Goal: Understand process/instructions: Learn how to perform a task or action

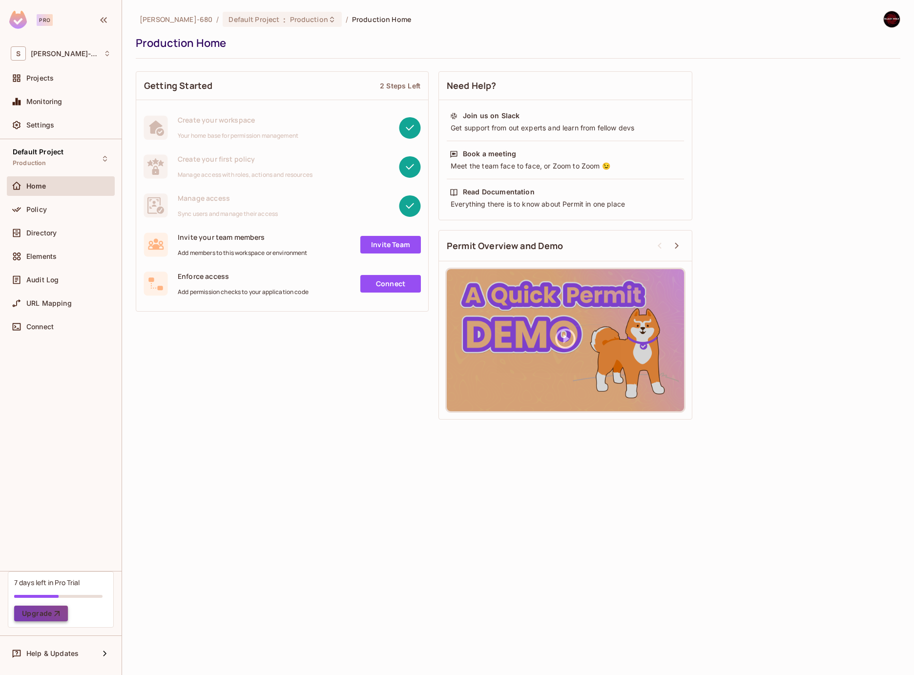
click at [50, 608] on button "Upgrade" at bounding box center [41, 613] width 54 height 16
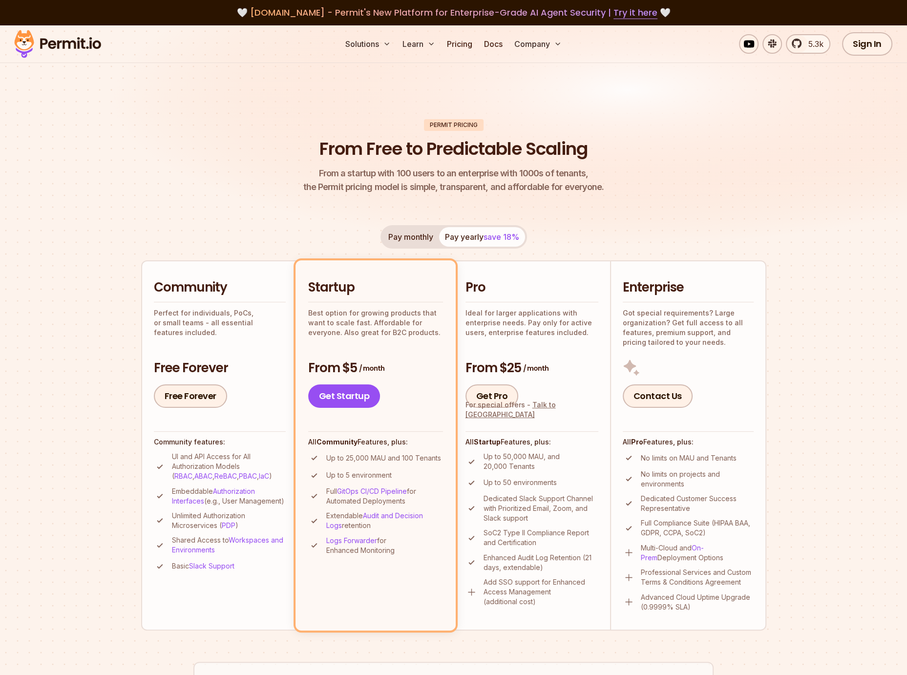
drag, startPoint x: 407, startPoint y: 500, endPoint x: 314, endPoint y: 491, distance: 93.2
click at [314, 491] on li "Full GitOps CI/CD Pipeline for Automated Deployments" at bounding box center [375, 496] width 135 height 20
click at [314, 491] on img at bounding box center [314, 496] width 12 height 12
click at [369, 493] on link "GitOps CI/CD Pipeline" at bounding box center [372, 491] width 70 height 8
drag, startPoint x: 407, startPoint y: 551, endPoint x: 314, endPoint y: 456, distance: 132.6
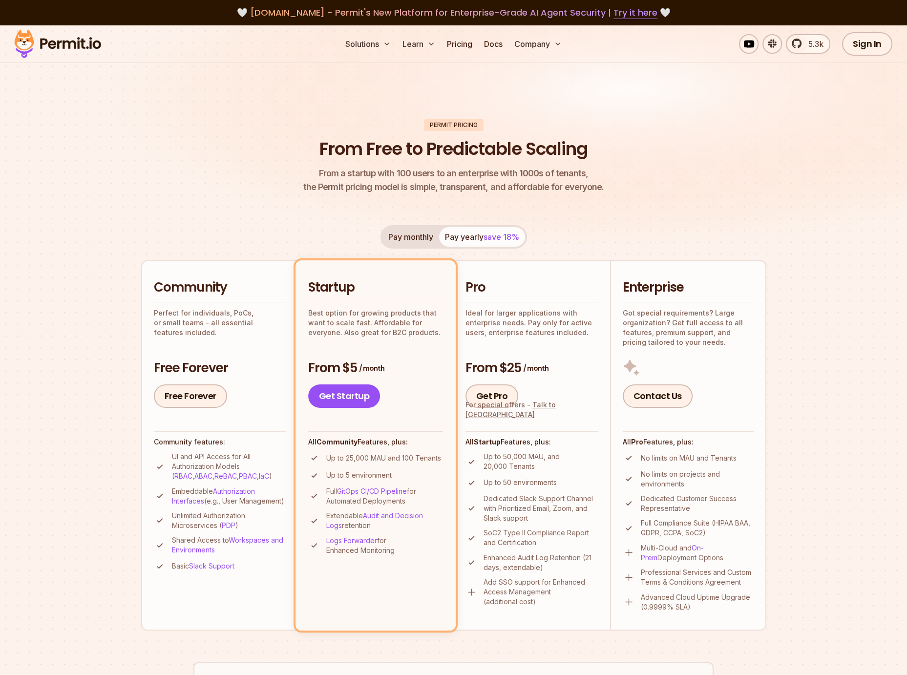
click at [314, 456] on ul "Up to 25,000 MAU and 100 Tenants Up to 5 environment Full GitOps CI/CD Pipeline…" at bounding box center [375, 504] width 135 height 104
click at [314, 456] on img at bounding box center [314, 458] width 12 height 12
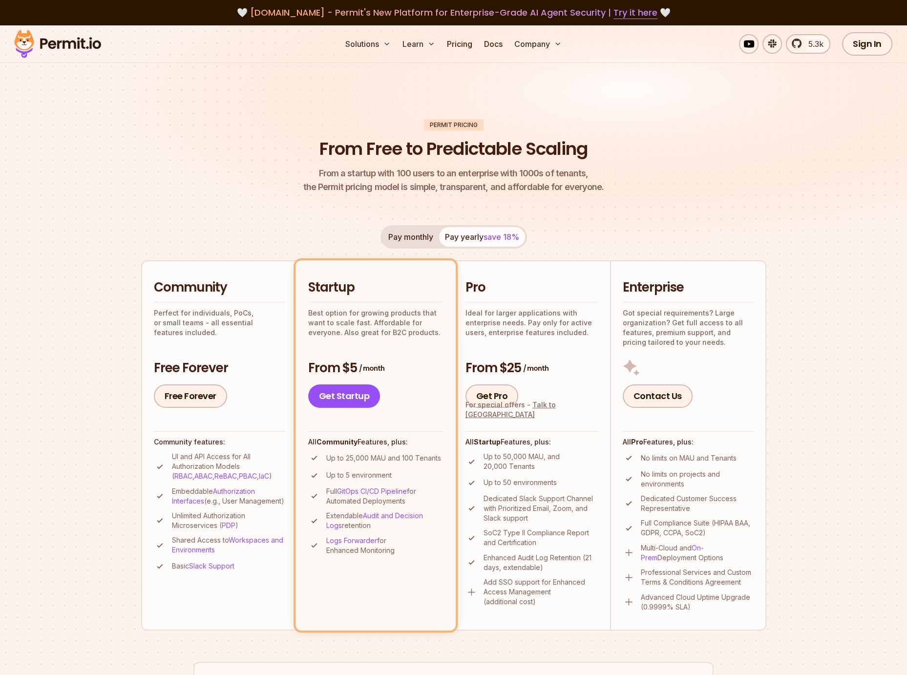
click at [318, 458] on img at bounding box center [314, 458] width 12 height 12
click at [420, 538] on p "Logs Forwarder for Enhanced Monitoring" at bounding box center [384, 546] width 117 height 20
click at [704, 550] on link "On-Prem" at bounding box center [672, 552] width 63 height 18
click at [192, 398] on link "Free Forever" at bounding box center [190, 395] width 73 height 23
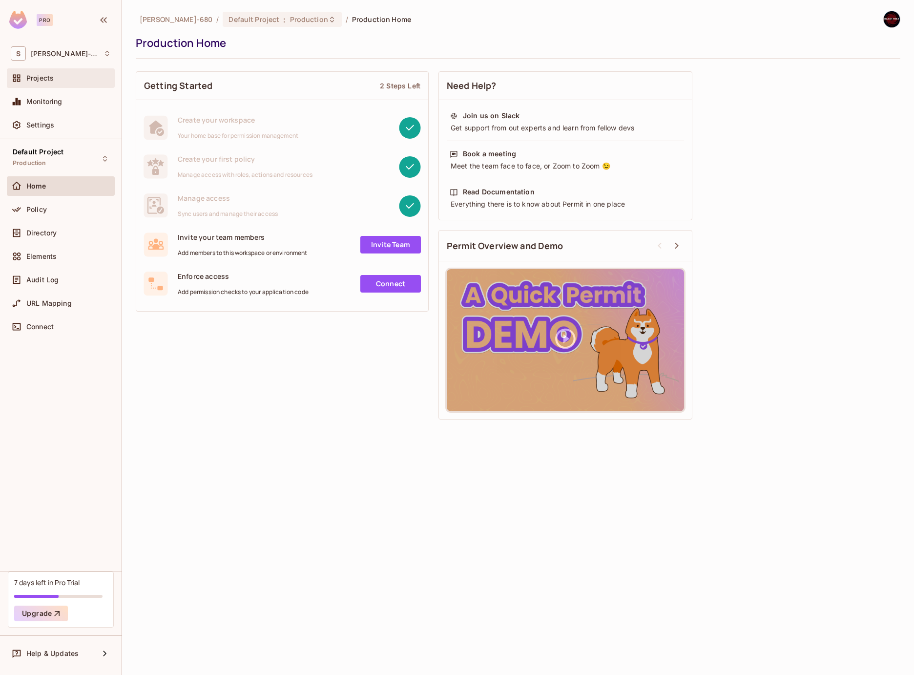
click at [44, 79] on span "Projects" at bounding box center [39, 78] width 27 height 8
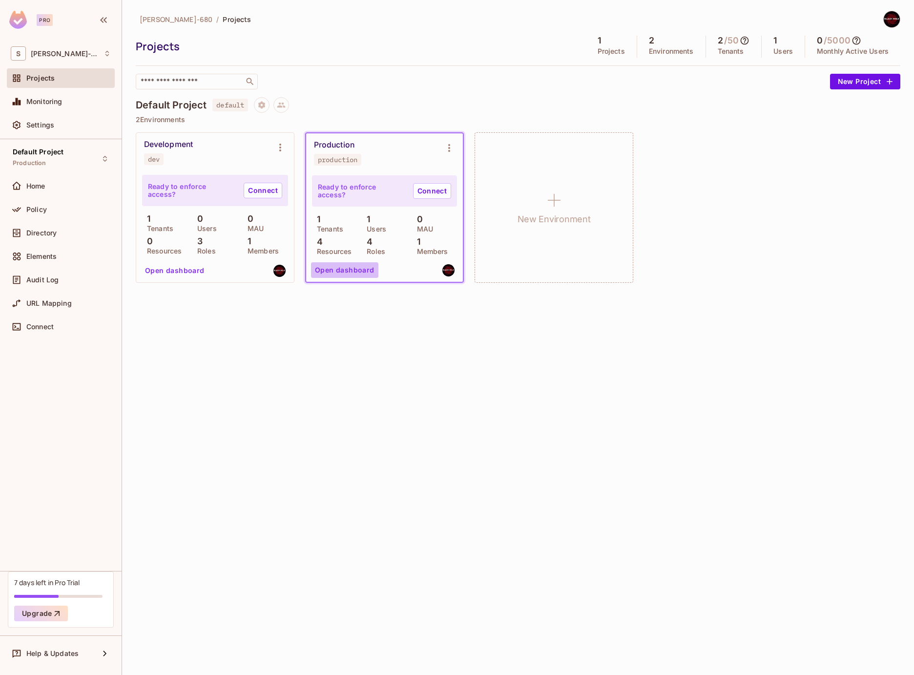
click at [363, 271] on button "Open dashboard" at bounding box center [344, 270] width 67 height 16
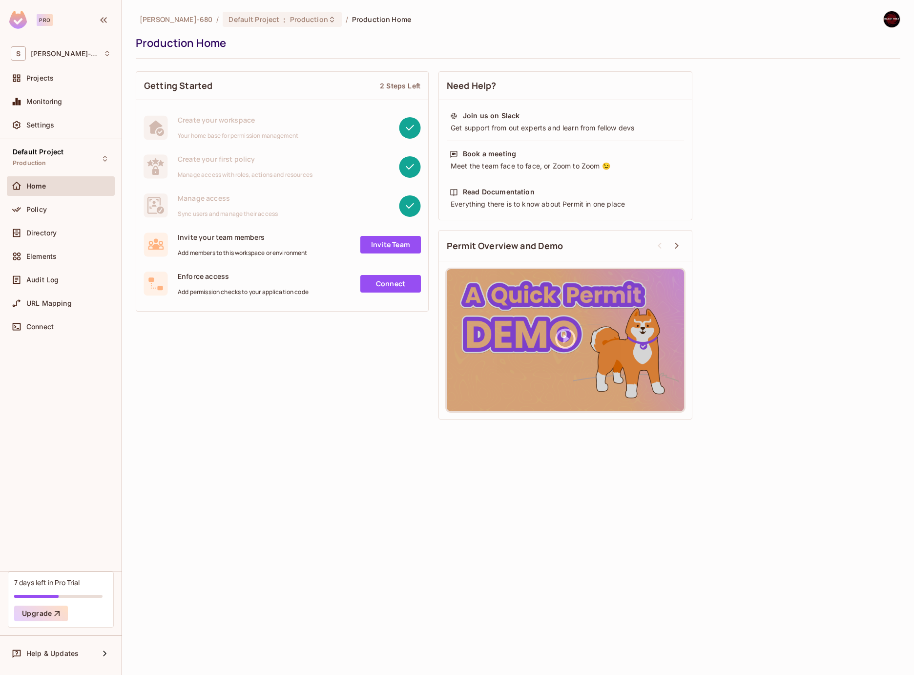
click at [394, 289] on link "Connect" at bounding box center [390, 284] width 61 height 18
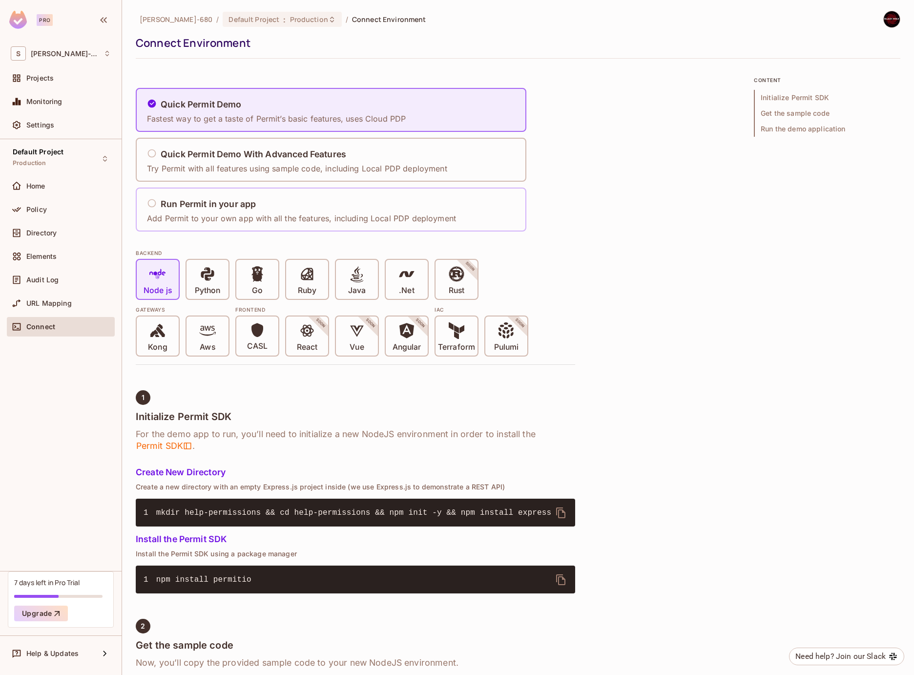
click at [307, 215] on p "Add Permit to your own app with all the features, including Local PDP deployment" at bounding box center [301, 218] width 309 height 11
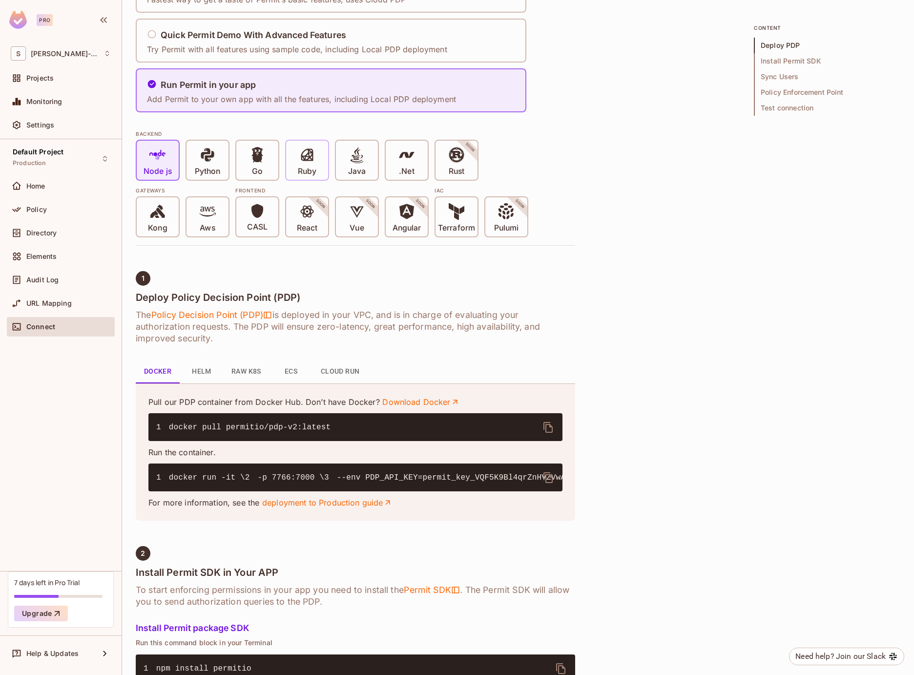
scroll to position [146, 0]
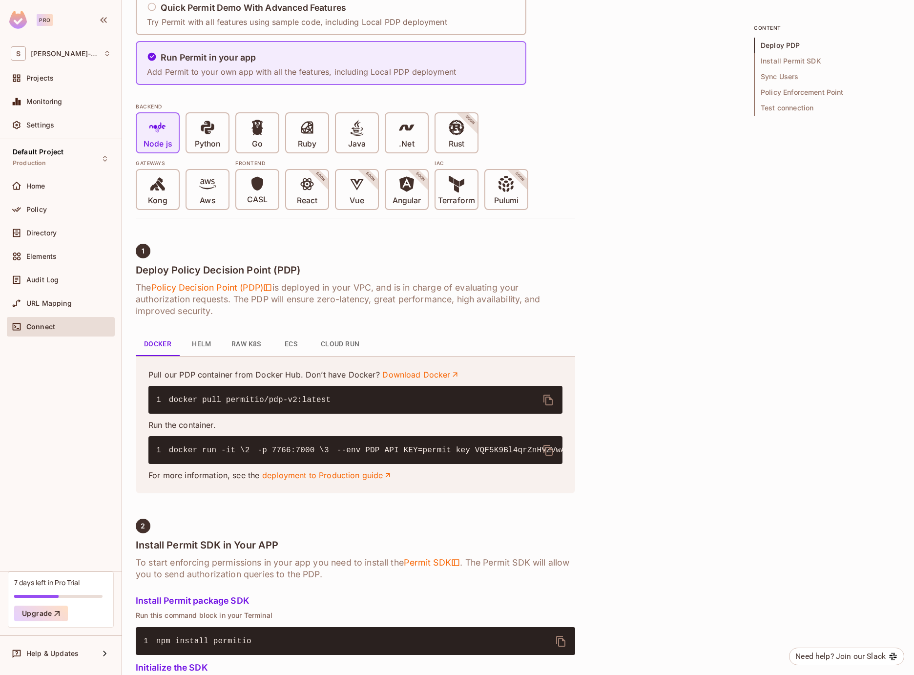
click at [210, 352] on button "Helm" at bounding box center [202, 344] width 44 height 23
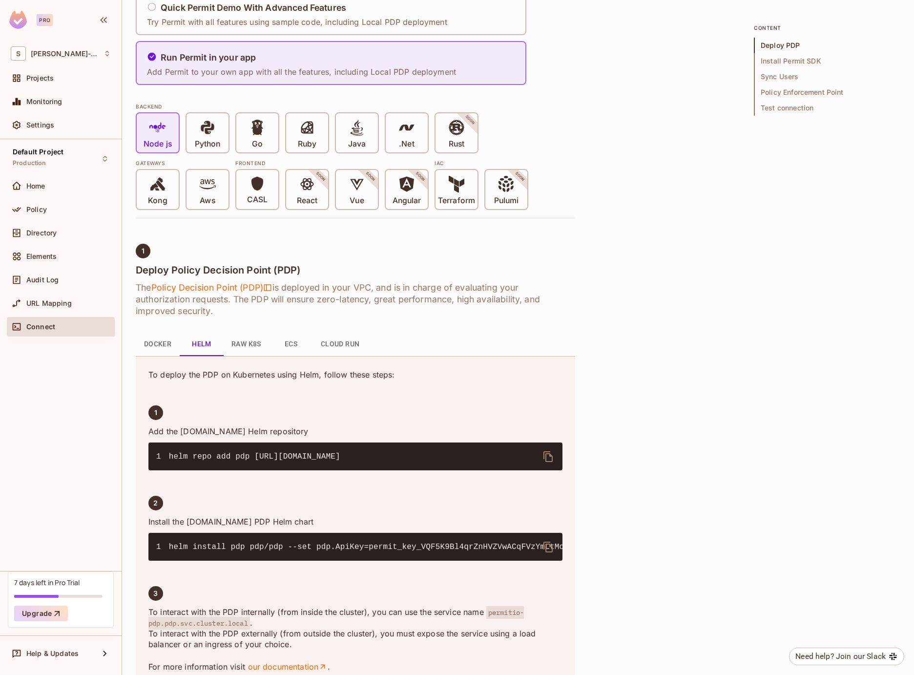
click at [227, 347] on button "Raw K8s" at bounding box center [246, 344] width 45 height 23
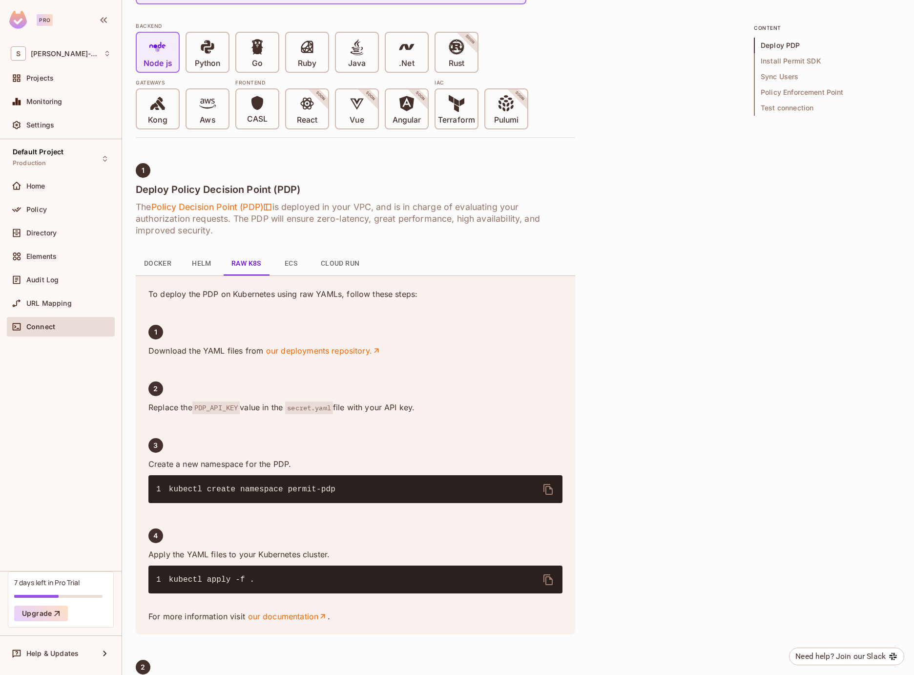
scroll to position [244, 0]
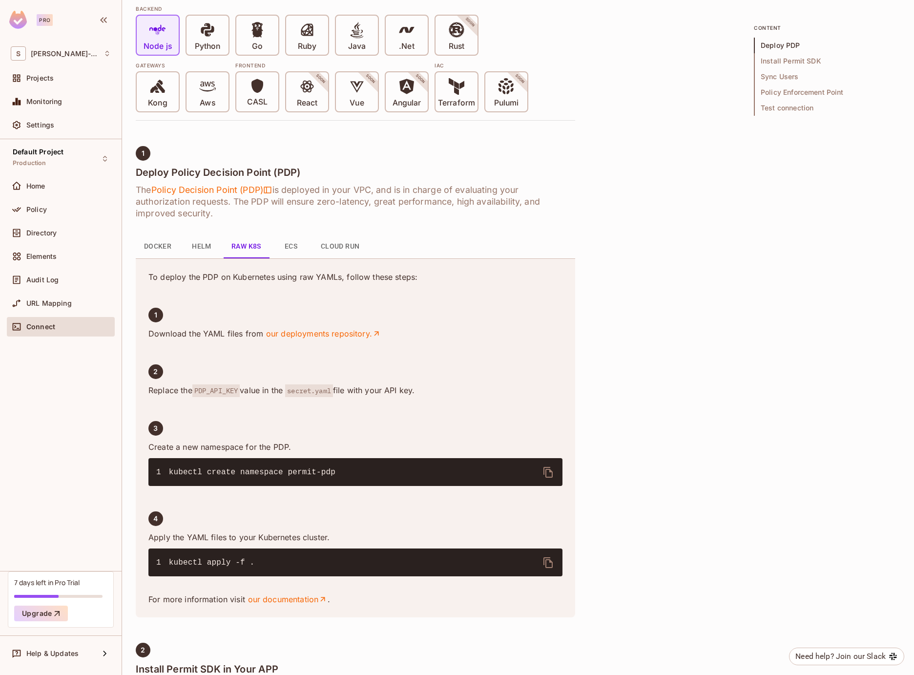
click at [295, 250] on button "ECS" at bounding box center [291, 246] width 44 height 23
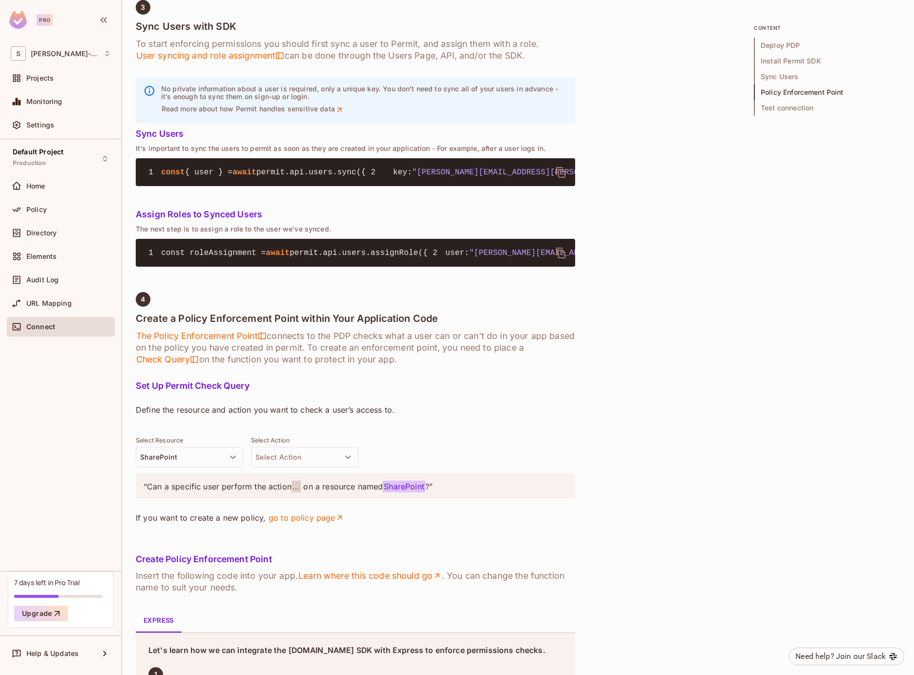
scroll to position [1172, 0]
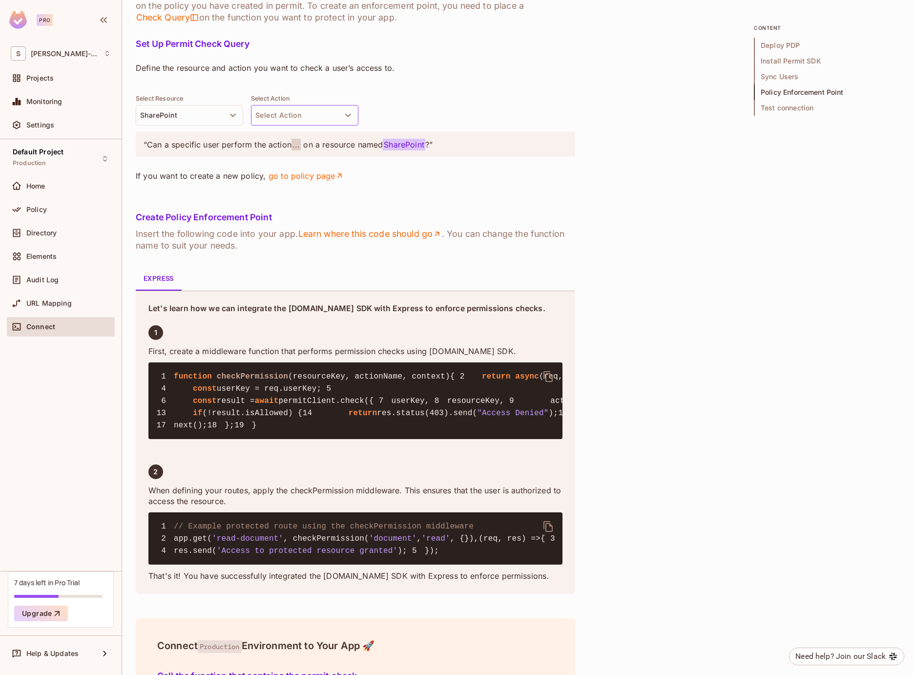
drag, startPoint x: 273, startPoint y: 267, endPoint x: 281, endPoint y: 270, distance: 8.2
click at [274, 125] on button "Select Action" at bounding box center [304, 115] width 107 height 21
click at [309, 297] on li "view" at bounding box center [304, 295] width 107 height 18
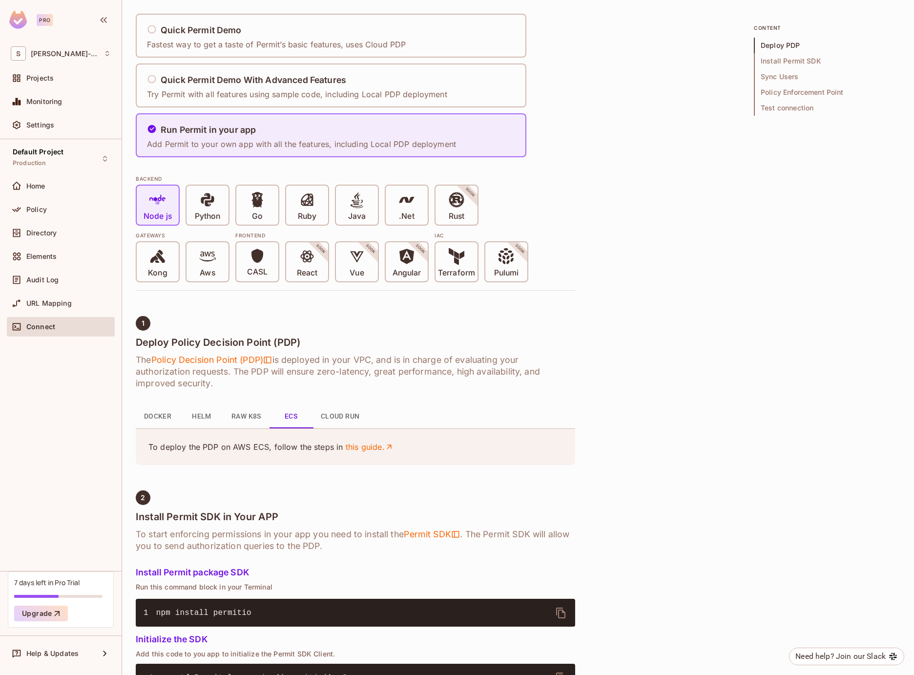
scroll to position [0, 0]
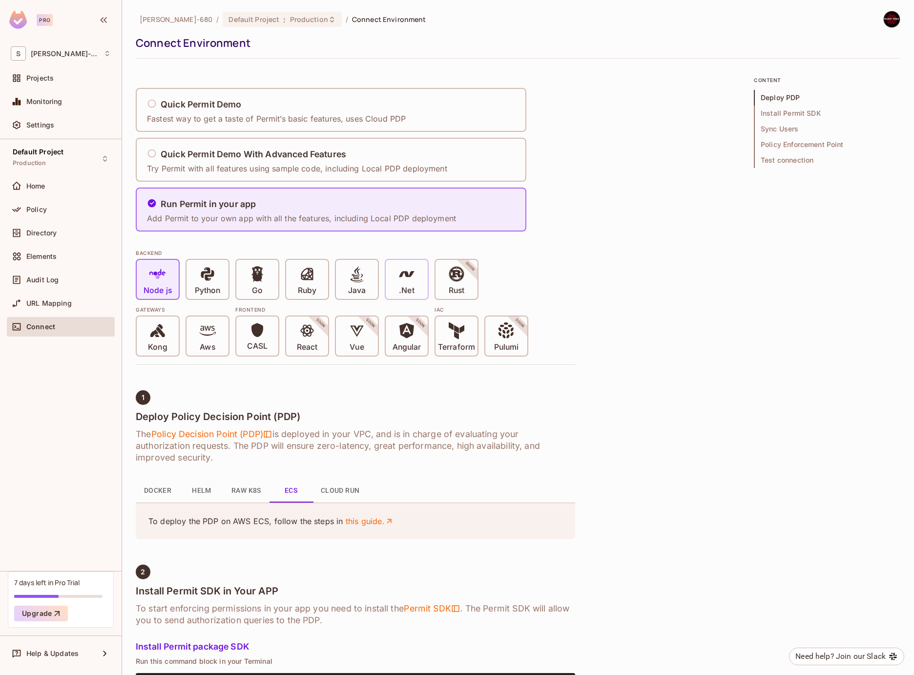
click at [419, 279] on div ".Net" at bounding box center [407, 279] width 42 height 39
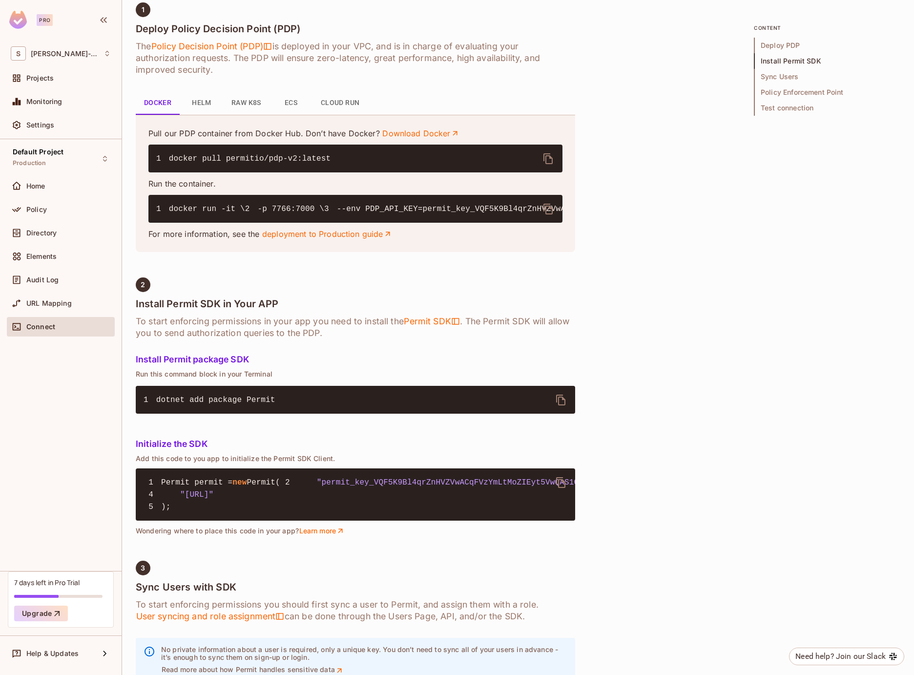
scroll to position [391, 0]
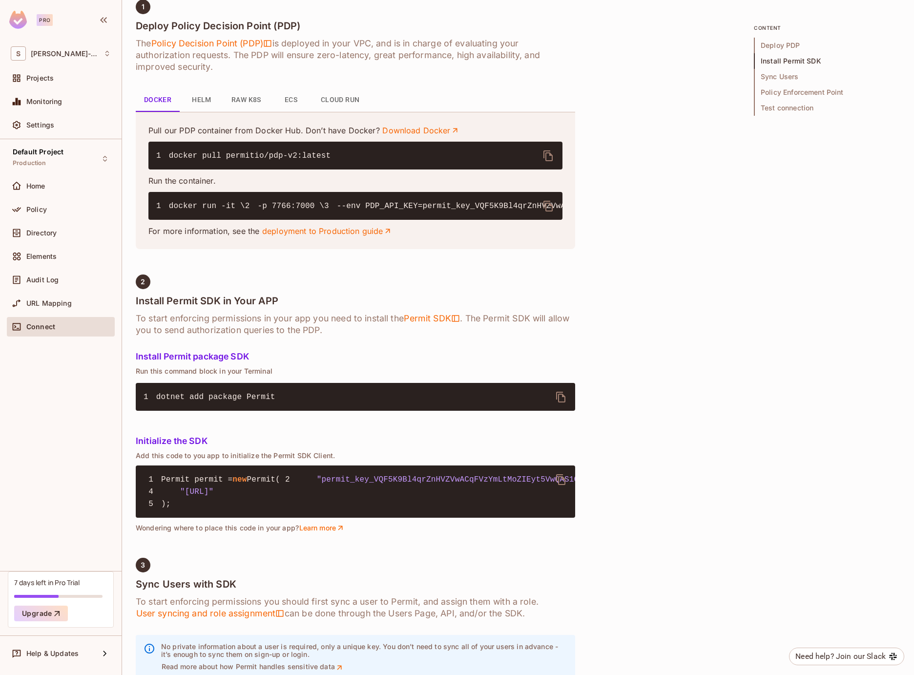
click at [327, 102] on button "Cloud Run" at bounding box center [340, 99] width 55 height 23
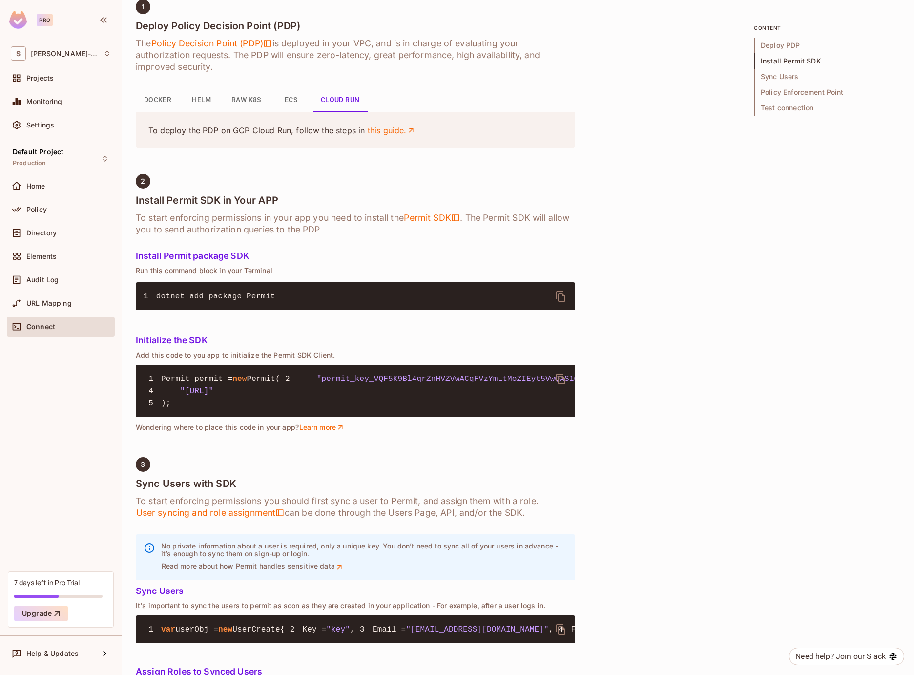
click at [232, 104] on button "Raw K8s" at bounding box center [246, 99] width 45 height 23
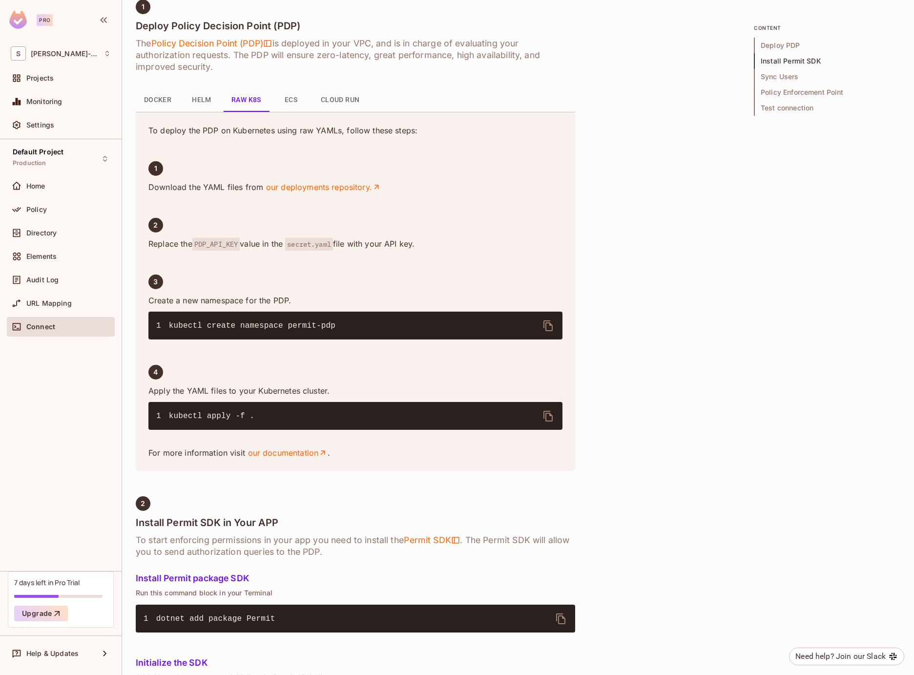
click at [156, 96] on button "Docker" at bounding box center [158, 99] width 44 height 23
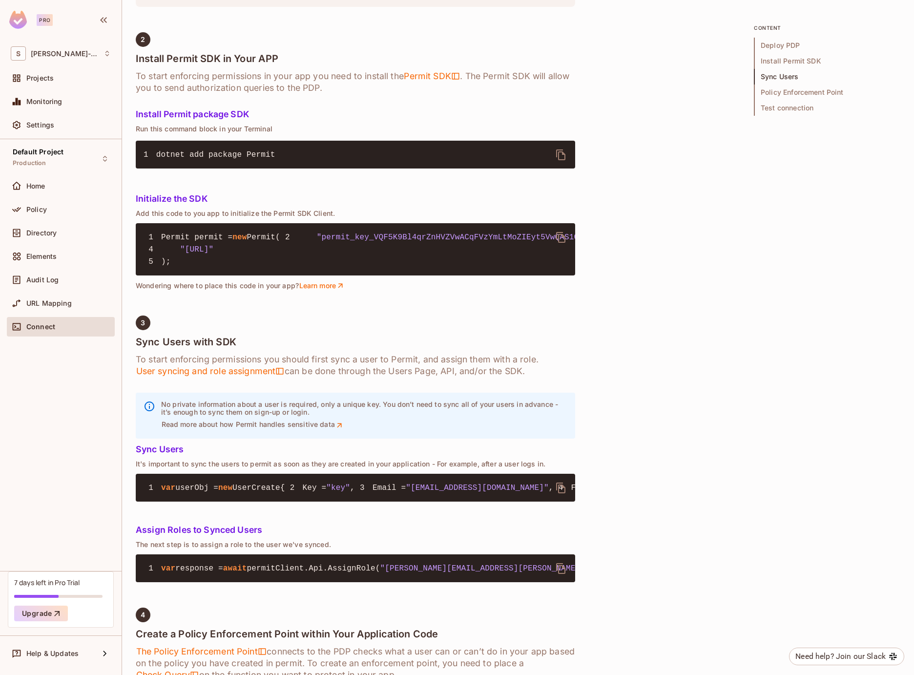
scroll to position [635, 0]
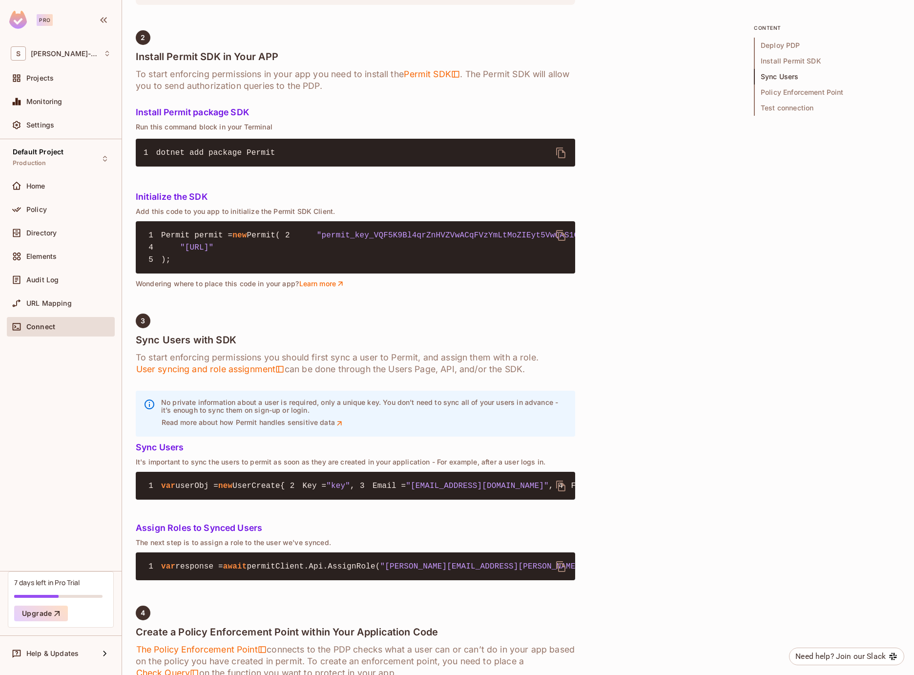
click at [652, 594] on div "Quick Permit Demo Fastest way to get a taste of Permit’s basic features, uses C…" at bounding box center [518, 570] width 765 height 2259
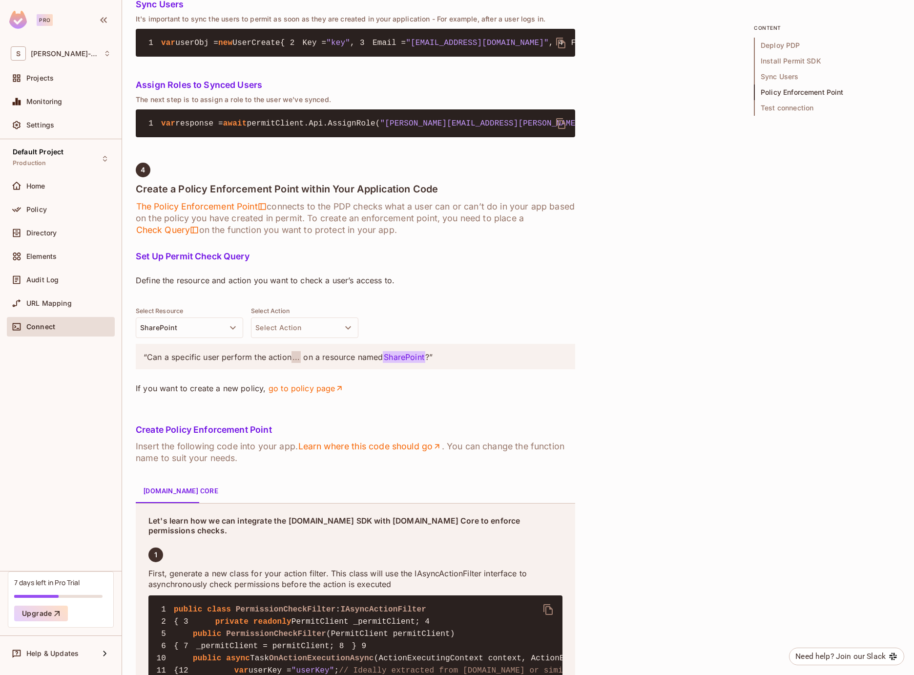
scroll to position [1172, 0]
